Goal: Task Accomplishment & Management: Use online tool/utility

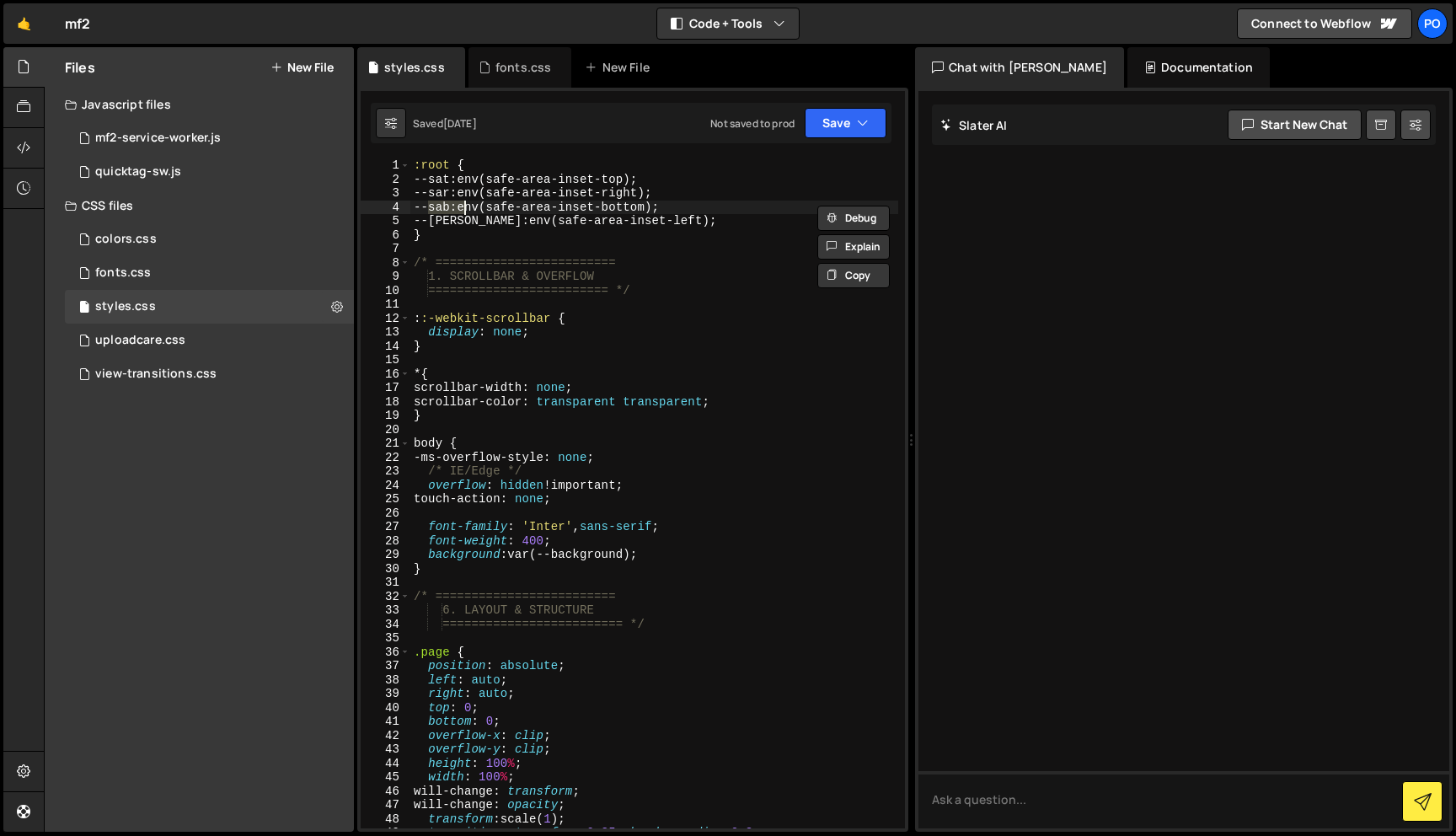
click at [172, 175] on div "quicktag-sw.js" at bounding box center [138, 172] width 86 height 15
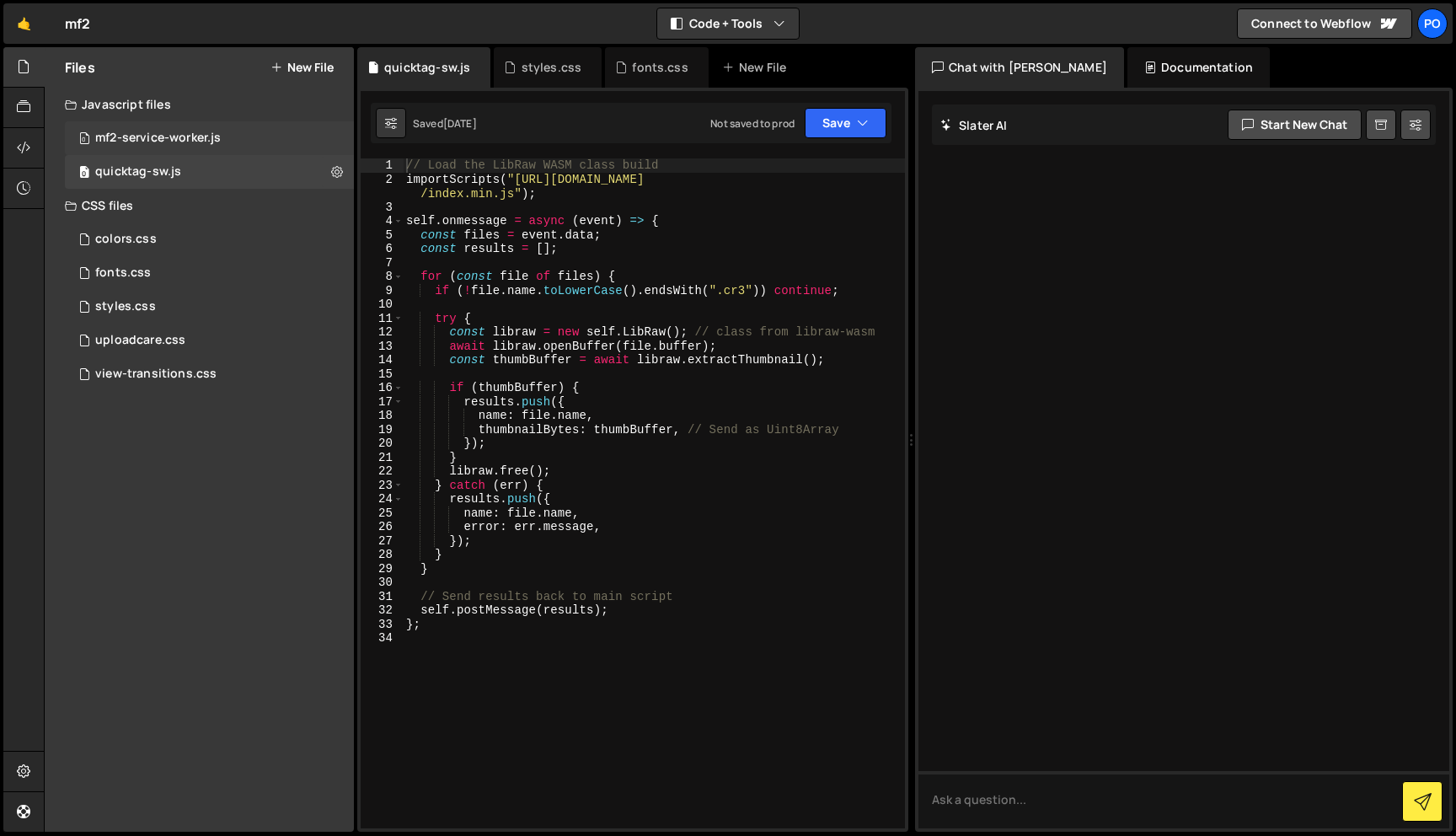
click at [199, 147] on div "0 mf2-service-worker.js 0" at bounding box center [208, 138] width 288 height 34
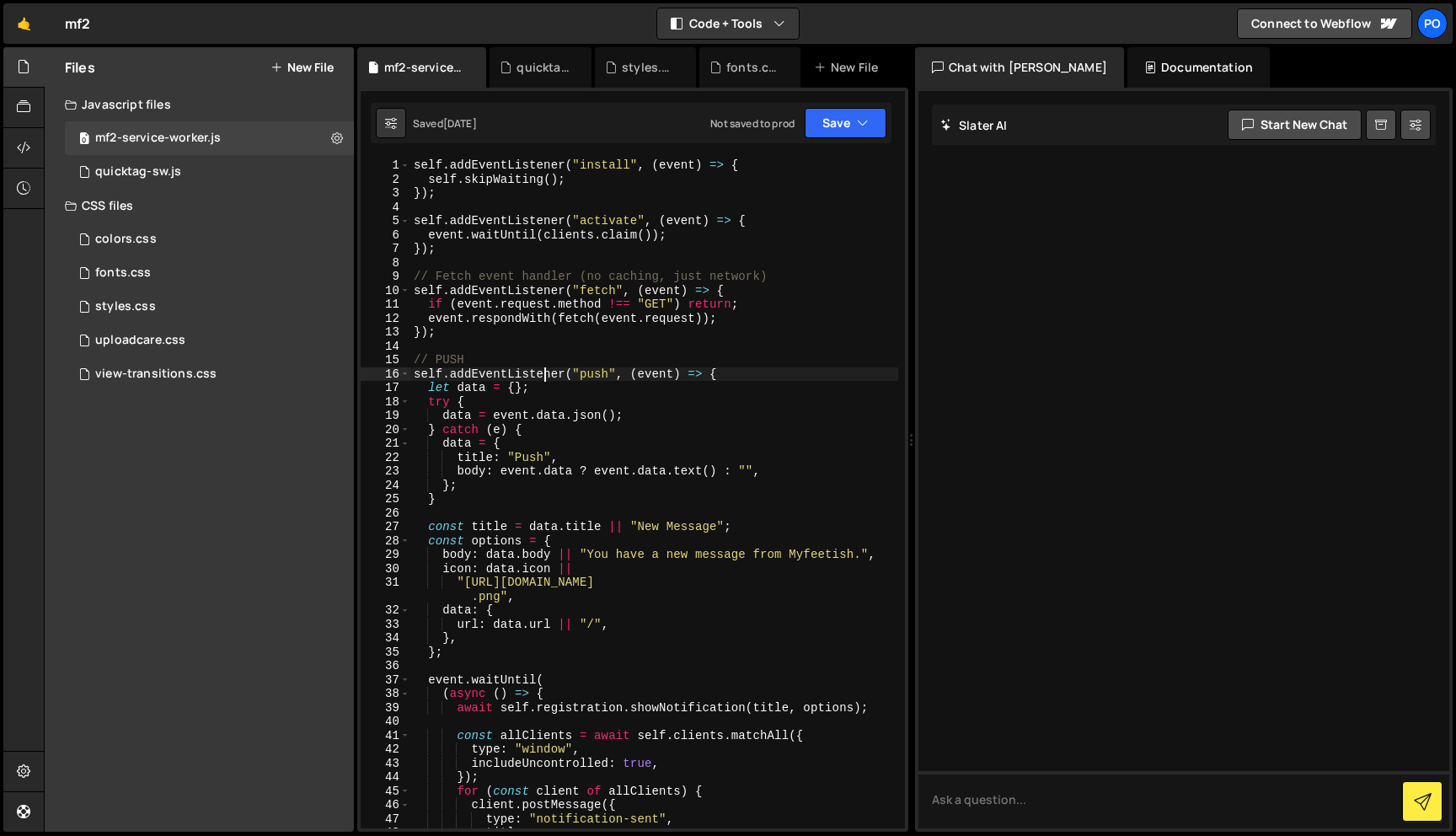
click at [544, 369] on div "self . addEventListener ( "install" , ( event ) => { self . skipWaiting ( ) ; }…" at bounding box center [653, 507] width 487 height 698
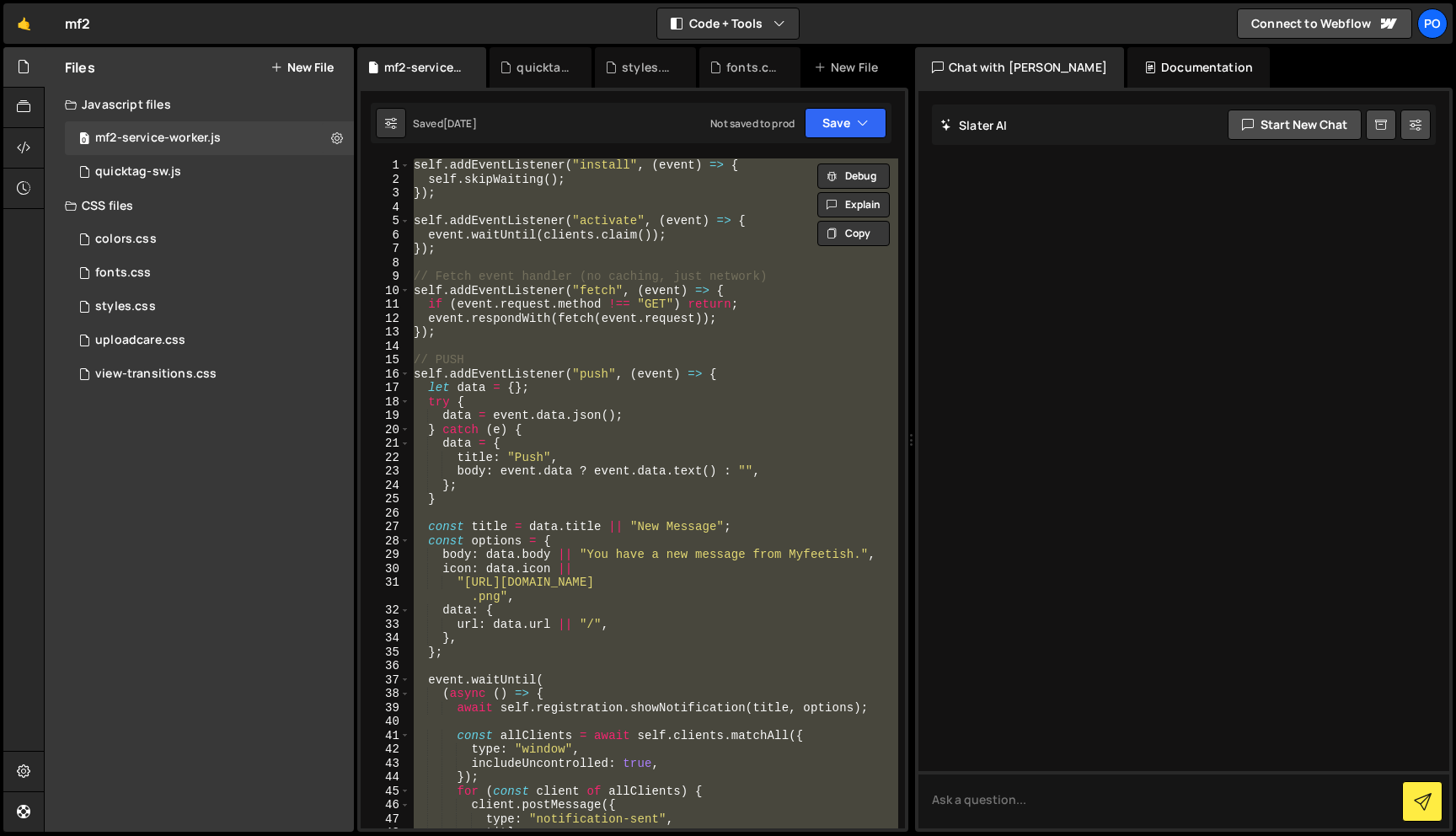
click at [543, 366] on div "self . addEventListener ( "install" , ( event ) => { self . skipWaiting ( ) ; }…" at bounding box center [653, 493] width 487 height 670
paste textarea
type textarea "});"
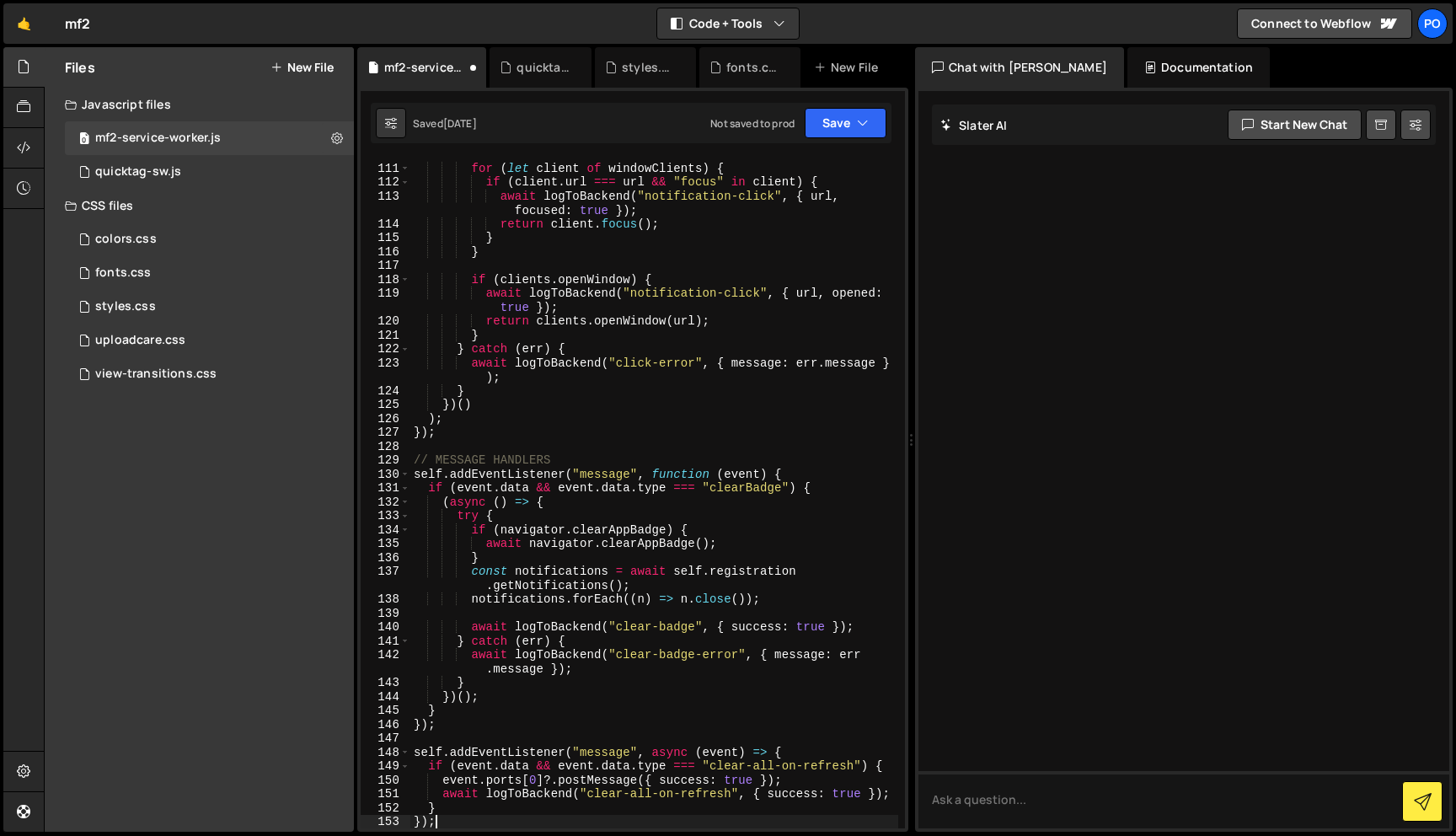
scroll to position [1569, 0]
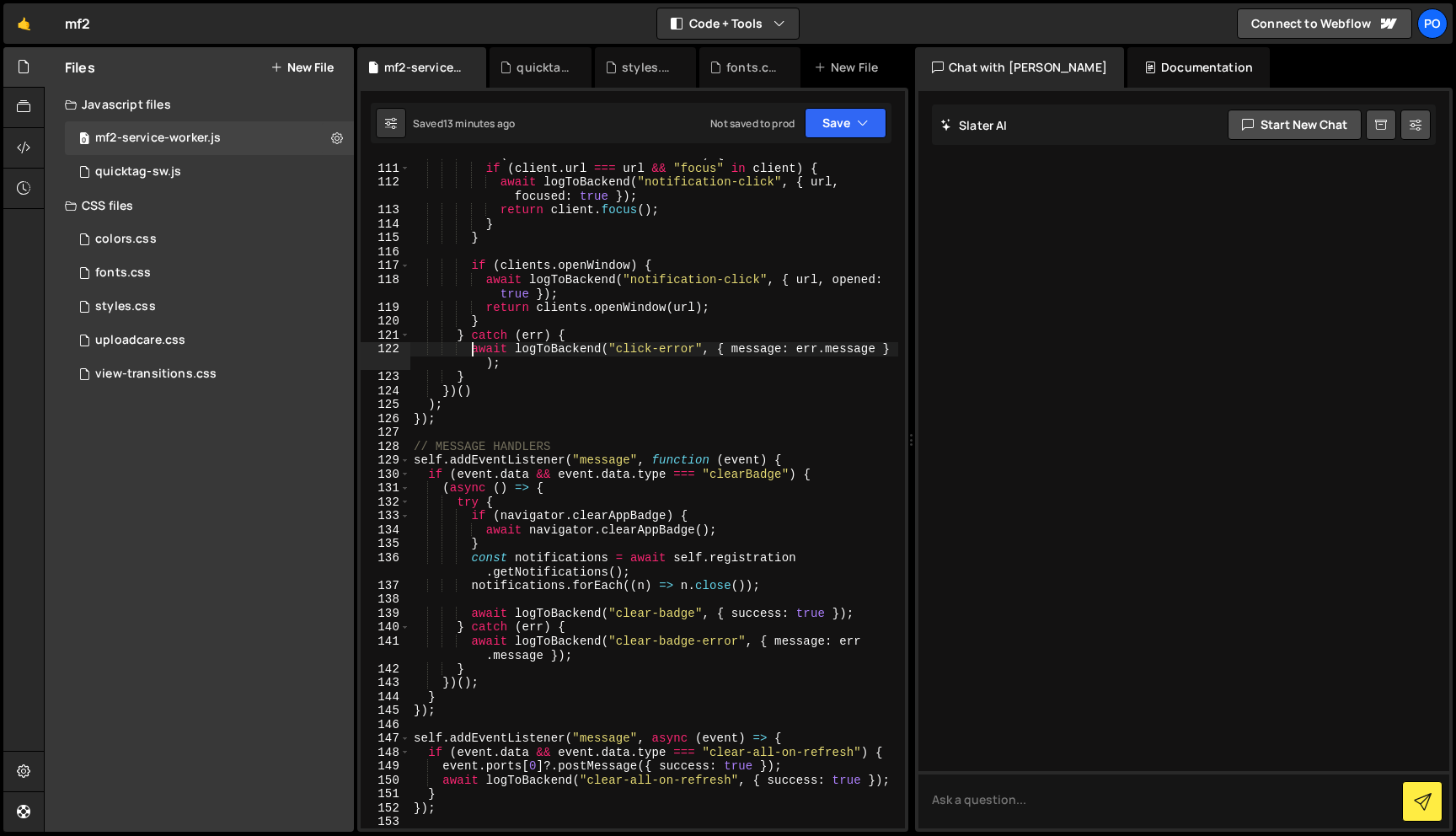
click at [473, 345] on div "for ( let client of windowClients ) { if ( client . url === url && "focus" in c…" at bounding box center [653, 496] width 487 height 698
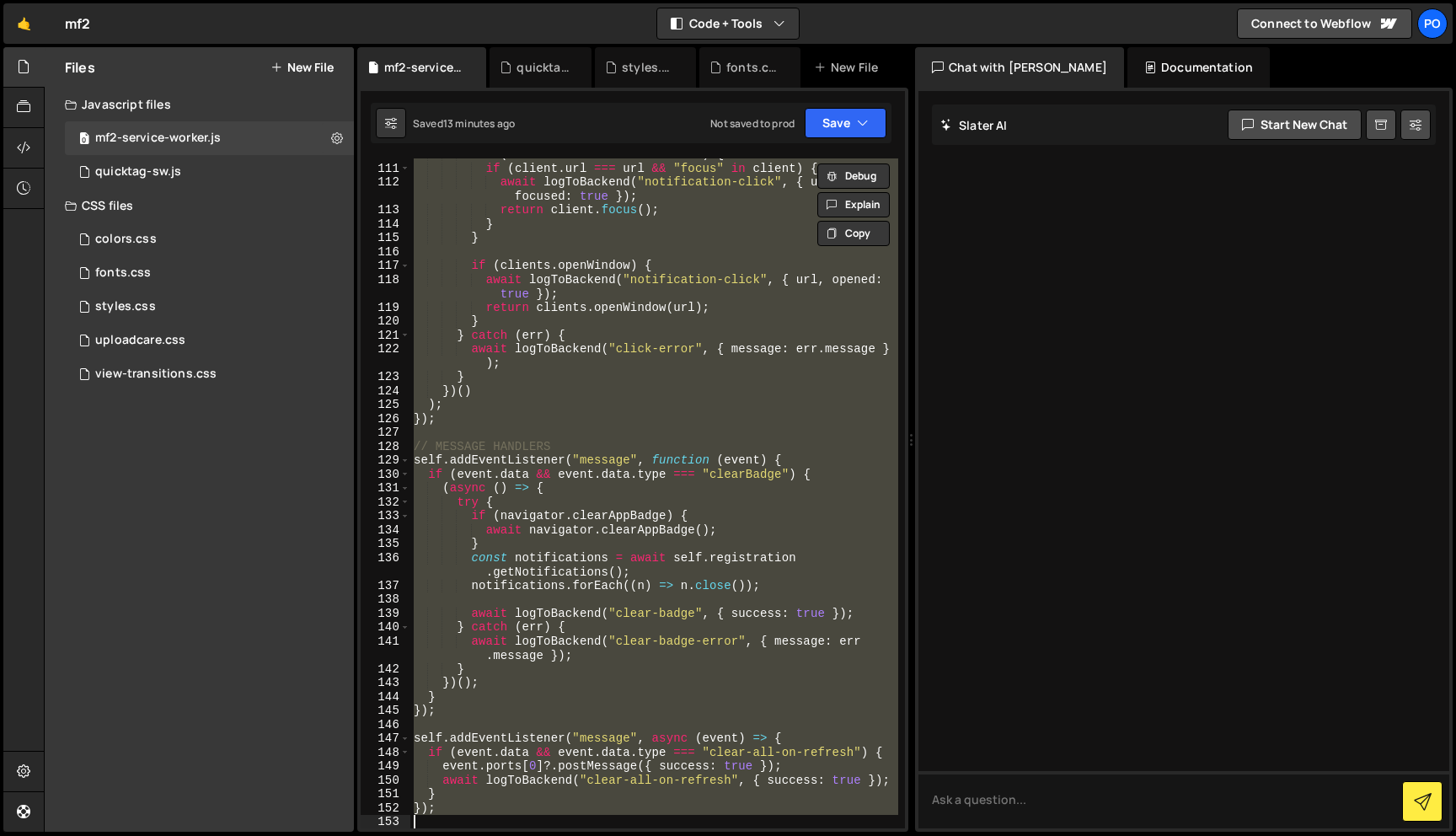
paste textarea
type textarea "});"
